Goal: Use online tool/utility

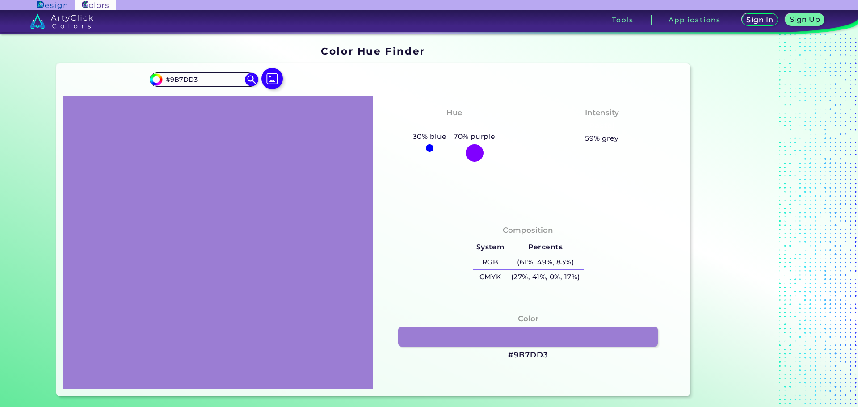
click at [703, 159] on ins at bounding box center [749, 220] width 112 height 357
click at [731, 157] on ins at bounding box center [749, 220] width 112 height 357
drag, startPoint x: 411, startPoint y: 136, endPoint x: 497, endPoint y: 136, distance: 85.8
click at [497, 136] on div "Hue Bluish Purple 30% blue 70% purple" at bounding box center [454, 134] width 148 height 63
click at [561, 194] on div "Hue Bluish Purple 30% blue 70% purple Intensity Pastel 59% grey" at bounding box center [528, 154] width 310 height 117
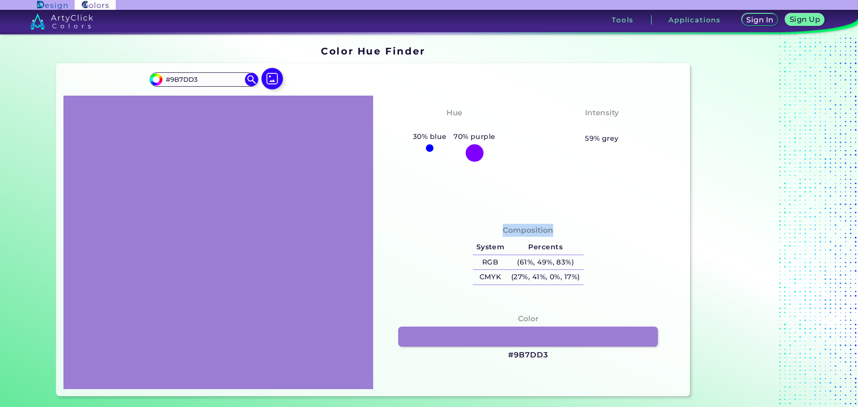
drag, startPoint x: 503, startPoint y: 229, endPoint x: 584, endPoint y: 279, distance: 95.1
click at [584, 279] on div "Composition System Percents RGB (61%, 49%, 83%) CMYK (27%, 41%, 0%, 17%)" at bounding box center [527, 256] width 295 height 72
copy div "Composition"
drag, startPoint x: 715, startPoint y: 244, endPoint x: 736, endPoint y: 243, distance: 20.6
click at [721, 243] on ins at bounding box center [749, 220] width 112 height 357
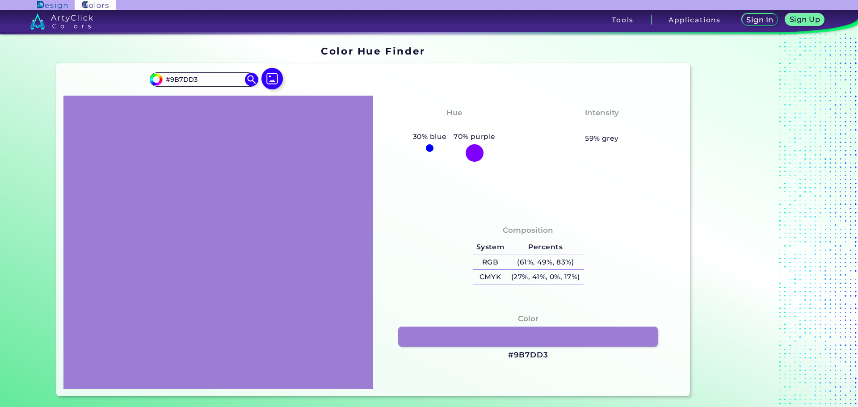
click at [523, 355] on h3 "#9B7DD3" at bounding box center [528, 355] width 40 height 11
drag, startPoint x: 547, startPoint y: 354, endPoint x: 507, endPoint y: 356, distance: 40.7
click at [507, 356] on div "Color #9B7DD3" at bounding box center [527, 337] width 295 height 57
copy h3 "#9B7DD3"
